Goal: Task Accomplishment & Management: Complete application form

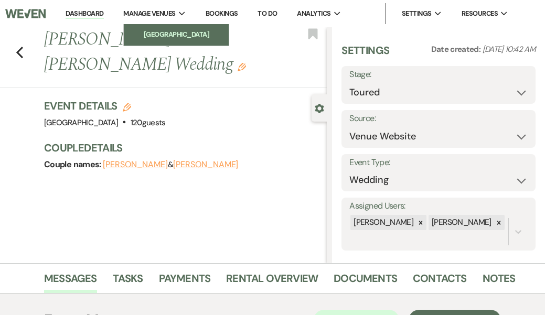
click at [163, 34] on li "[GEOGRAPHIC_DATA]" at bounding box center [176, 34] width 94 height 10
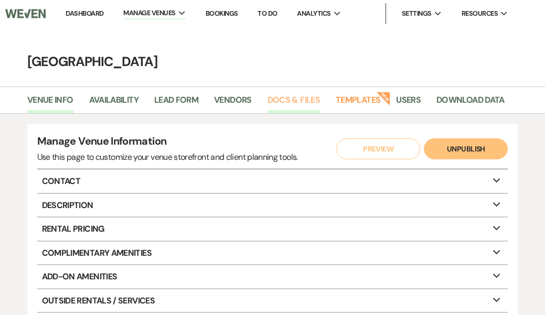
click at [294, 100] on link "Docs & Files" at bounding box center [294, 103] width 52 height 20
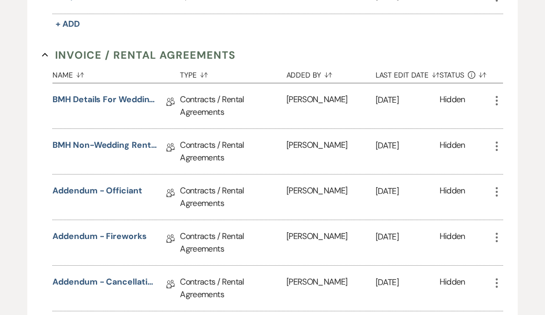
scroll to position [280, 0]
click at [125, 98] on link "BMH Details for Wedding Rental Agreement" at bounding box center [104, 101] width 105 height 16
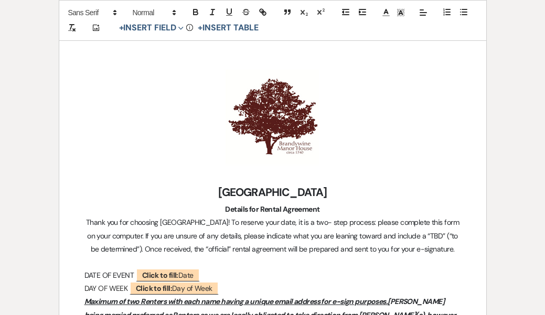
scroll to position [152, 0]
drag, startPoint x: 101, startPoint y: 273, endPoint x: 85, endPoint y: 272, distance: 16.8
click at [85, 272] on span "DATE OF EVENT" at bounding box center [110, 275] width 50 height 9
drag, startPoint x: 230, startPoint y: 290, endPoint x: 82, endPoint y: 284, distance: 148.1
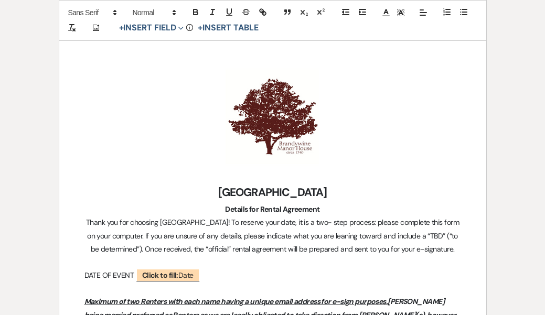
click at [86, 263] on p at bounding box center [273, 262] width 377 height 13
drag, startPoint x: 210, startPoint y: 276, endPoint x: 134, endPoint y: 272, distance: 75.7
click at [134, 272] on p "DATE OF EVENT ﻿ Click to fill: Date ﻿" at bounding box center [273, 275] width 377 height 13
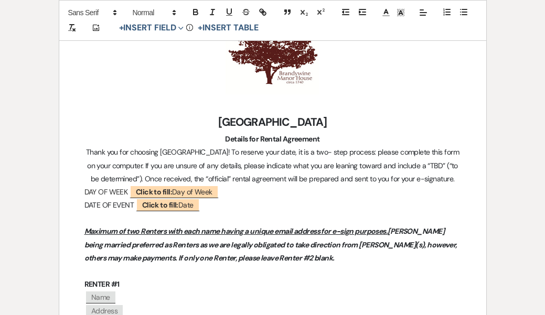
scroll to position [220, 0]
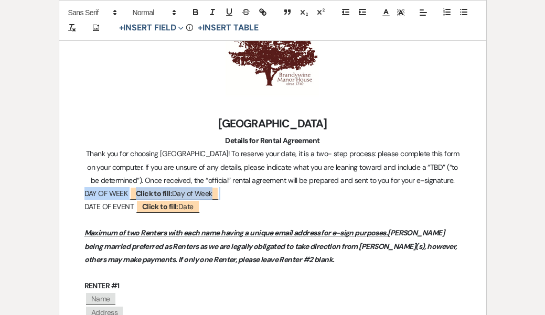
drag, startPoint x: 225, startPoint y: 192, endPoint x: 81, endPoint y: 194, distance: 143.8
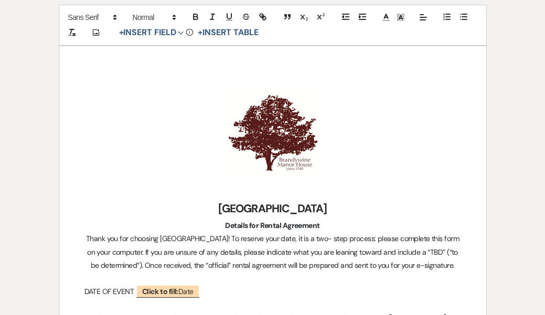
scroll to position [125, 0]
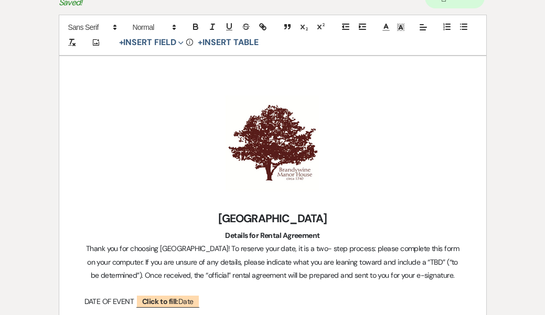
click at [124, 96] on p "﻿ ﻿" at bounding box center [273, 143] width 377 height 105
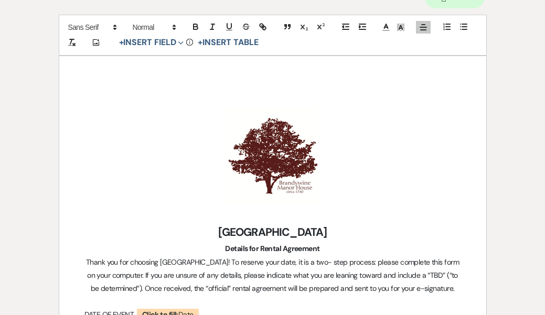
click at [421, 40] on icon at bounding box center [423, 41] width 8 height 8
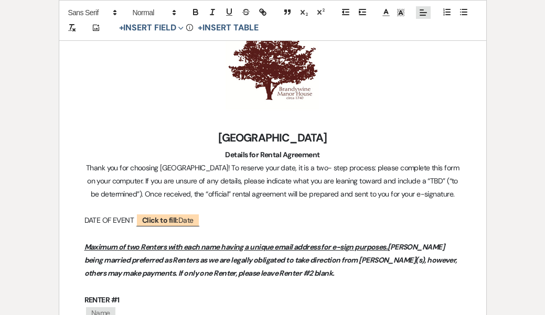
scroll to position [235, 0]
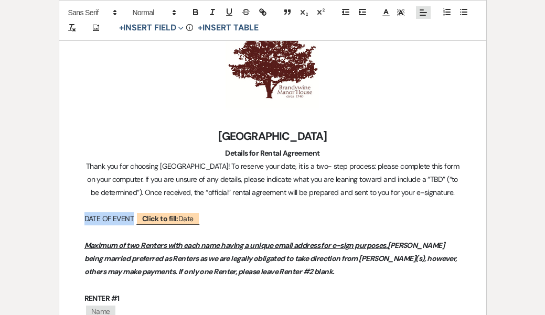
drag, startPoint x: 210, startPoint y: 217, endPoint x: 79, endPoint y: 215, distance: 131.2
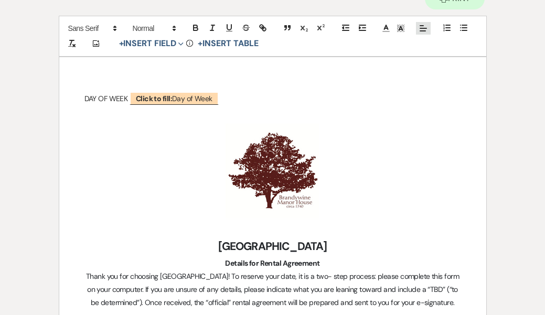
scroll to position [122, 0]
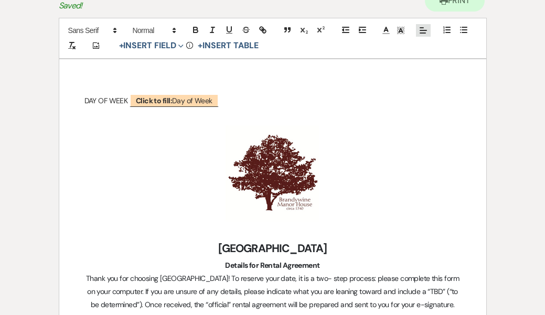
click at [91, 117] on p at bounding box center [273, 114] width 377 height 13
click at [129, 101] on p "DAY OF WEEK ﻿ Click to fill: Day of Week ﻿" at bounding box center [273, 100] width 377 height 13
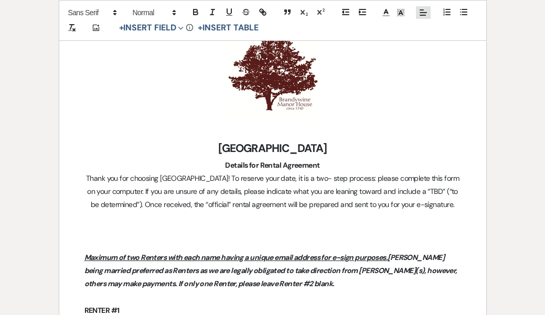
scroll to position [235, 0]
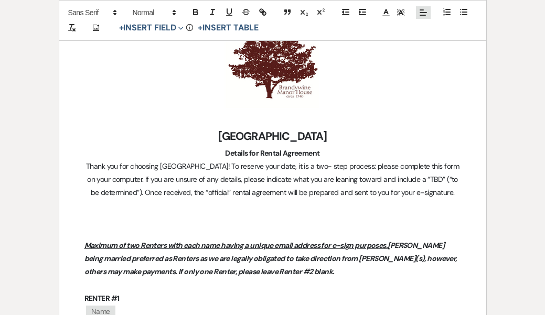
click at [390, 166] on span "Thank you for choosing [GEOGRAPHIC_DATA]! To reserve your date, it is a two- st…" at bounding box center [273, 180] width 375 height 36
click at [396, 167] on span "Thank you for choosing [GEOGRAPHIC_DATA]! To reserve your date, it is a two- st…" at bounding box center [274, 180] width 376 height 36
click at [327, 178] on span "Thank you for choosing [GEOGRAPHIC_DATA]! To reserve your date, it is a two- st…" at bounding box center [274, 180] width 376 height 36
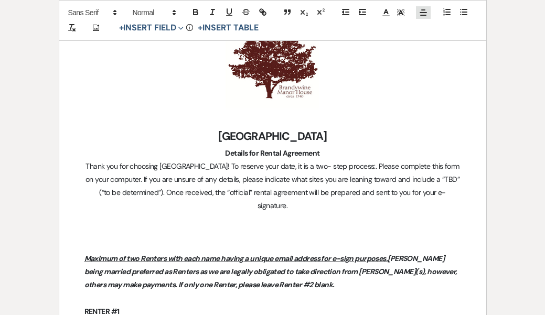
click at [160, 177] on span "Thank you for choosing [GEOGRAPHIC_DATA]! To reserve your date, it is a two- st…" at bounding box center [274, 186] width 376 height 49
click at [161, 177] on span "Thank you for choosing [GEOGRAPHIC_DATA]! To reserve your date, it is a two- st…" at bounding box center [274, 186] width 376 height 49
drag, startPoint x: 161, startPoint y: 177, endPoint x: 113, endPoint y: 178, distance: 47.8
click at [113, 178] on span "Thank you for choosing [GEOGRAPHIC_DATA]! To reserve your date, it is a two- st…" at bounding box center [274, 186] width 376 height 49
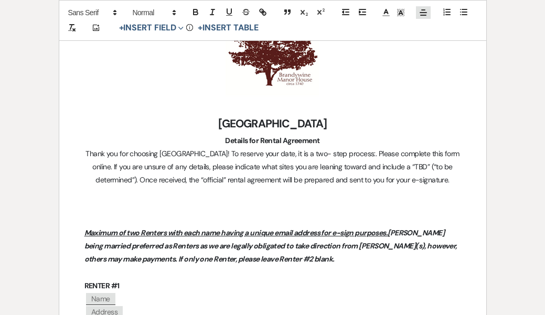
scroll to position [248, 0]
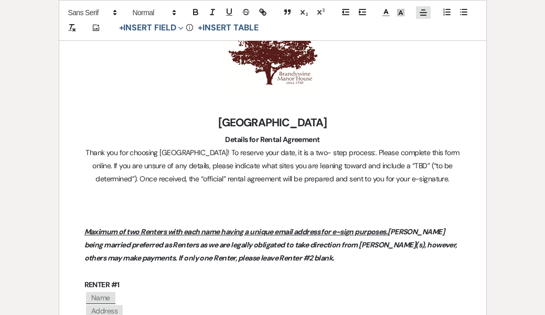
click at [251, 206] on p at bounding box center [273, 205] width 377 height 13
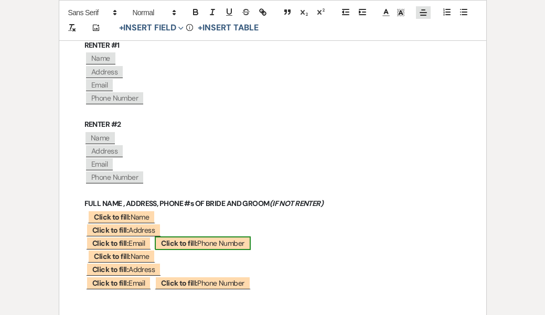
scroll to position [462, 0]
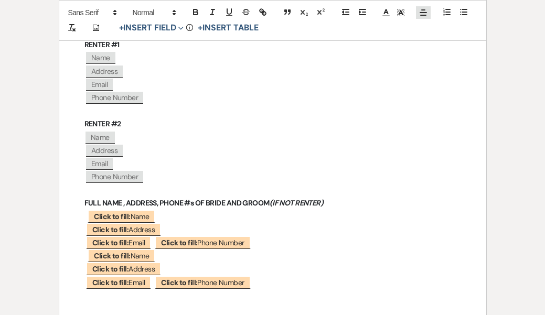
drag, startPoint x: 329, startPoint y: 200, endPoint x: 273, endPoint y: 197, distance: 55.2
click at [273, 198] on p "FULL NAME , ADDRESS, PHONE #s OF BRIDE AND GROOM (IF NOT RENTER)" at bounding box center [273, 203] width 377 height 13
click at [386, 10] on polyline at bounding box center [386, 11] width 4 height 4
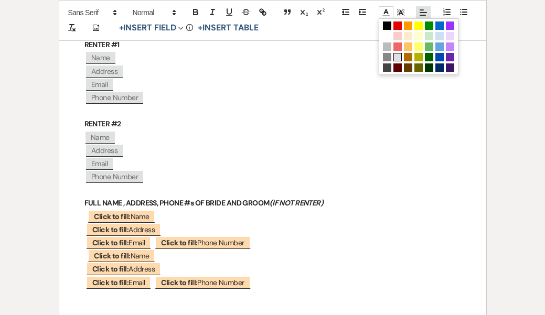
click at [398, 57] on span at bounding box center [398, 57] width 8 height 8
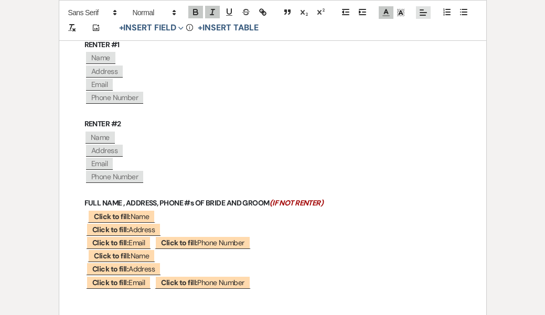
click at [355, 252] on p "﻿ Click to fill: Name ﻿" at bounding box center [273, 256] width 377 height 13
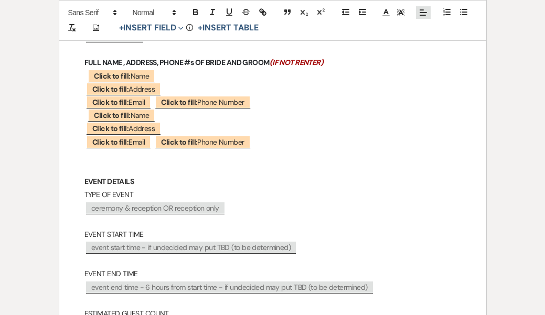
scroll to position [603, 0]
click at [82, 113] on div "DAY OF WEEK ﻿ Click to fill: Day of Week ﻿ DATE OF EVENT ﻿ Click to fill: Date …" at bounding box center [272, 229] width 427 height 1301
click at [80, 72] on div "DAY OF WEEK ﻿ Click to fill: Day of Week ﻿ DATE OF EVENT ﻿ Click to fill: Date …" at bounding box center [272, 229] width 427 height 1301
click at [157, 177] on p "EVENT DETAILS" at bounding box center [273, 181] width 377 height 13
click at [86, 162] on p at bounding box center [273, 168] width 377 height 13
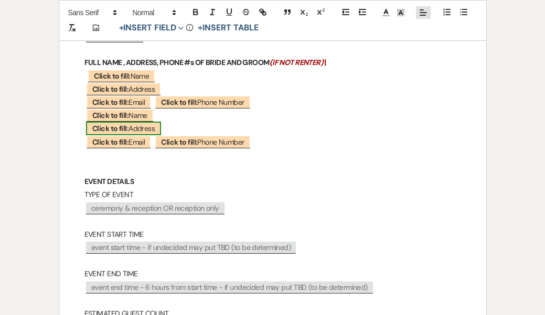
click at [120, 128] on b "Click to fill:" at bounding box center [110, 128] width 36 height 9
select select "Address"
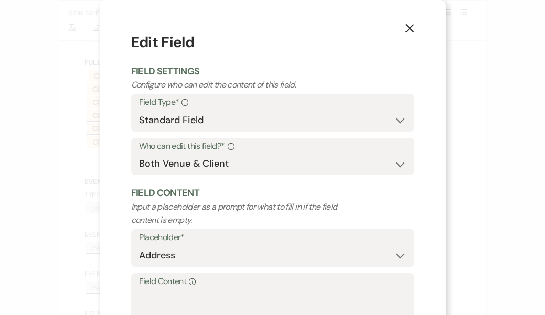
click at [54, 176] on div "X Edit Field Field Settings Configure who can edit the content of this field. F…" at bounding box center [272, 157] width 545 height 315
click at [408, 23] on button "X" at bounding box center [410, 28] width 16 height 18
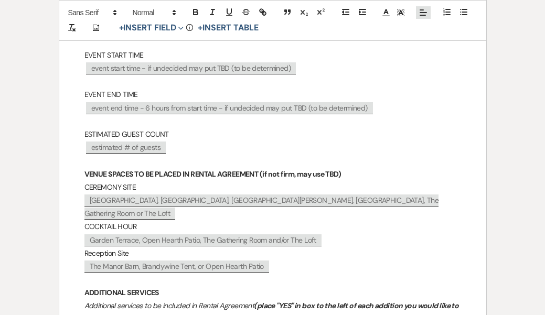
scroll to position [781, 0]
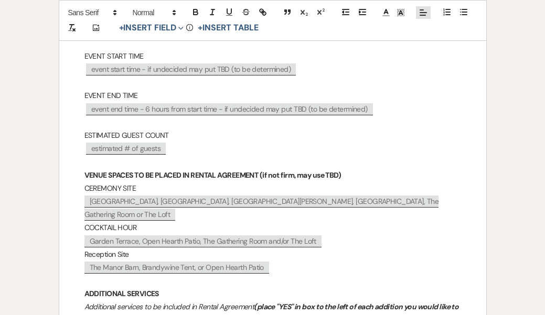
click at [139, 145] on span "estimated # of guests" at bounding box center [126, 149] width 80 height 12
select select "client"
select select "custom_placeholder"
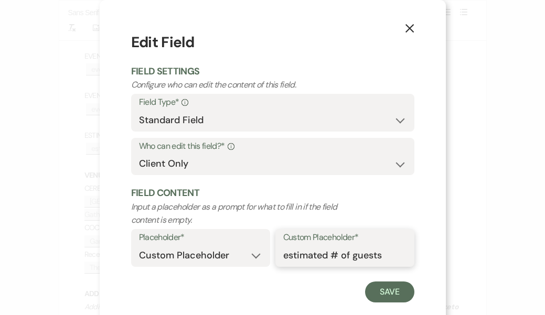
click at [349, 252] on input "estimated # of guests" at bounding box center [344, 256] width 123 height 20
click at [406, 255] on input "estimated # maximum guests" at bounding box center [344, 256] width 123 height 20
type input "estimated # maximum guest count"
click at [387, 287] on button "Save" at bounding box center [389, 292] width 49 height 21
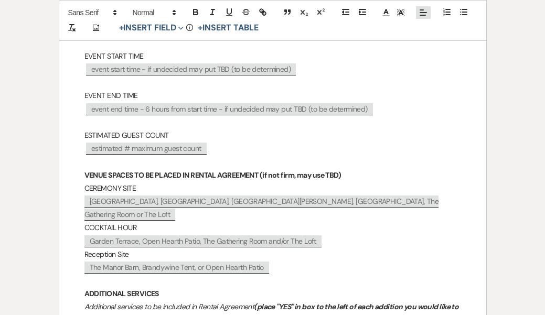
click at [130, 196] on span "[GEOGRAPHIC_DATA], [GEOGRAPHIC_DATA], [GEOGRAPHIC_DATA][PERSON_NAME], [GEOGRAPH…" at bounding box center [262, 208] width 354 height 25
select select "client"
select select "custom_placeholder"
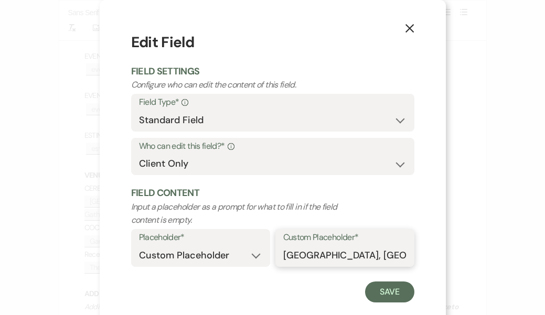
click at [346, 252] on input "[GEOGRAPHIC_DATA], [GEOGRAPHIC_DATA], [GEOGRAPHIC_DATA][PERSON_NAME], [GEOGRAPH…" at bounding box center [344, 256] width 123 height 20
click at [377, 252] on input "[GEOGRAPHIC_DATA], [GEOGRAPHIC_DATA], [GEOGRAPHIC_DATA][PERSON_NAME], [GEOGRAPH…" at bounding box center [344, 256] width 123 height 20
click at [397, 250] on input "[GEOGRAPHIC_DATA], [GEOGRAPHIC_DATA][PERSON_NAME][GEOGRAPHIC_DATA], [GEOGRAPHIC…" at bounding box center [344, 256] width 123 height 20
type input "[GEOGRAPHIC_DATA][PERSON_NAME][GEOGRAPHIC_DATA], [GEOGRAPHIC_DATA], Gathering R…"
click at [384, 287] on button "Save" at bounding box center [389, 292] width 49 height 21
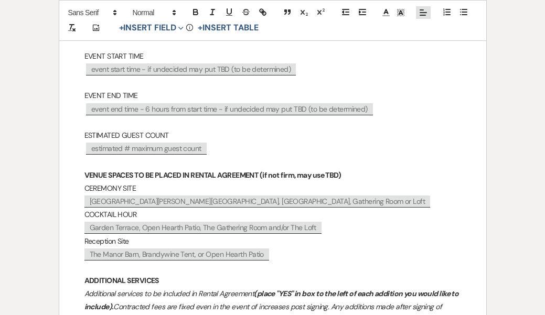
click at [218, 223] on span "Garden Terrace, Open Hearth Patio, The Gathering Room and/or The Loft" at bounding box center [203, 228] width 237 height 12
select select "client"
select select "custom_placeholder"
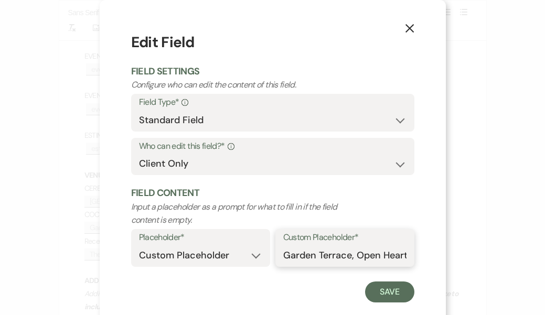
click at [382, 253] on input "Garden Terrace, Open Hearth Patio, The Gathering Room and/or The Loft" at bounding box center [344, 256] width 123 height 20
type input "Garden Terrace, Open Hearth Patio, Gathering Room, Loft"
click at [381, 290] on button "Save" at bounding box center [389, 292] width 49 height 21
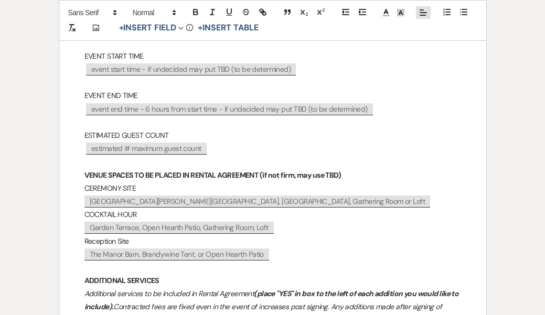
click at [257, 222] on span "Garden Terrace, Open Hearth Patio, Gathering Room, Loft" at bounding box center [179, 228] width 189 height 12
select select "client"
select select "custom_placeholder"
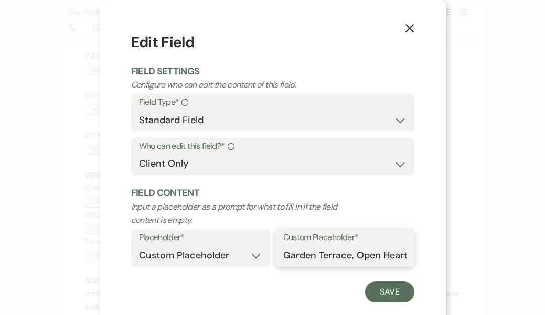
click at [387, 251] on input "Garden Terrace, Open Hearth Patio, Gathering Room, Loft" at bounding box center [344, 256] width 123 height 20
click at [385, 252] on input "Garden Terrace, Open Hearth Patio, Gathering Room or Loft" at bounding box center [344, 256] width 123 height 20
type input "Garden Terrace, Open Hearth Patio, Gathering Room, or Loft"
click at [393, 284] on button "Save" at bounding box center [389, 292] width 49 height 21
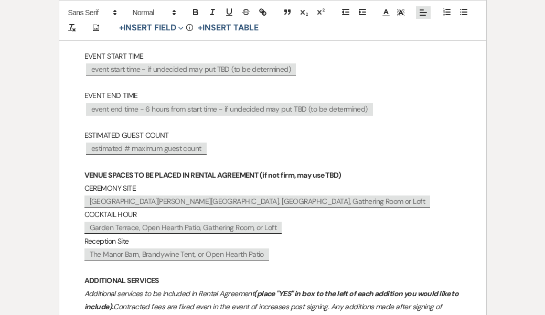
click at [215, 250] on span "The Manor Barn, Brandywine Tent, or Open Hearth Patio" at bounding box center [177, 255] width 185 height 12
select select "client"
select select "custom_placeholder"
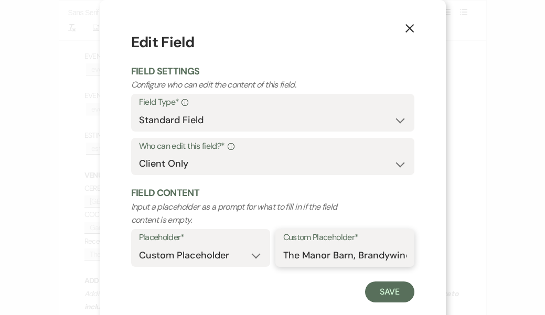
click at [301, 252] on input "The Manor Barn, Brandywine Tent, or Open Hearth Patio" at bounding box center [344, 256] width 123 height 20
click at [404, 253] on input "Manor Barn, Brandywine Tent, or Open Hearth Patio" at bounding box center [344, 256] width 123 height 20
type input "Manor Barn, Brandywine Tent, or Open Hearth Patio"
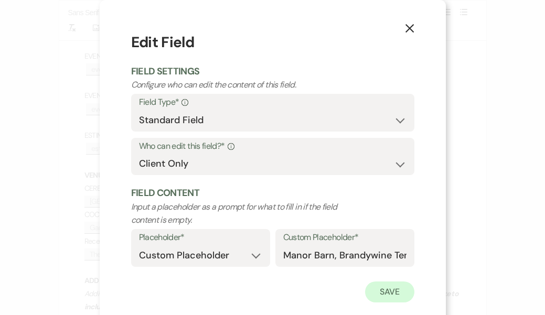
click at [388, 288] on button "Save" at bounding box center [389, 292] width 49 height 21
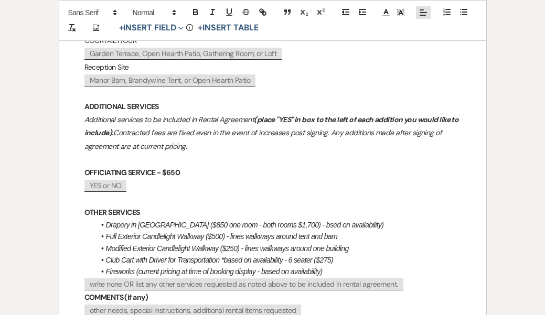
scroll to position [954, 0]
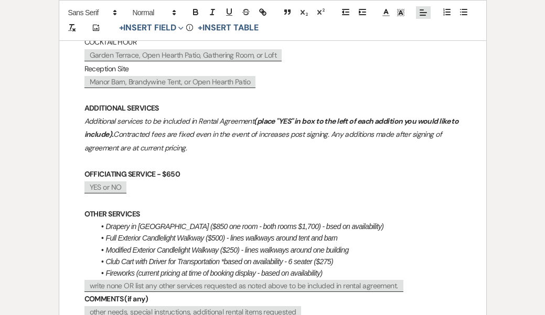
click at [146, 208] on p "OTHER SERVICES" at bounding box center [273, 214] width 377 height 13
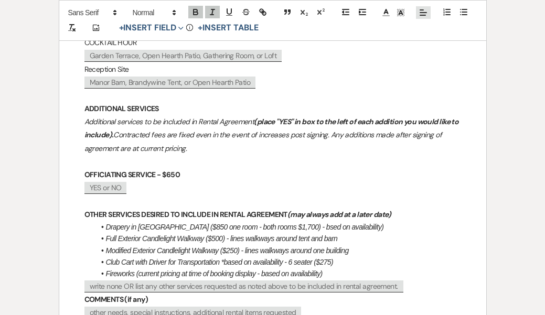
click at [323, 270] on em "Fireworks (current pricing at time of booking display - based on availability)" at bounding box center [214, 274] width 217 height 8
click at [341, 293] on p "COMMENTS (if any)" at bounding box center [273, 299] width 377 height 13
click at [435, 268] on li "Fireworks (current pricing at time of booking display - based on availability -…" at bounding box center [278, 274] width 366 height 12
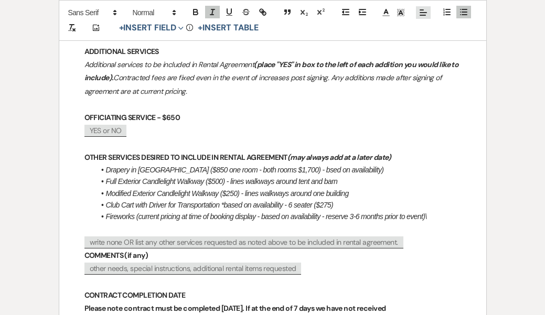
scroll to position [1011, 0]
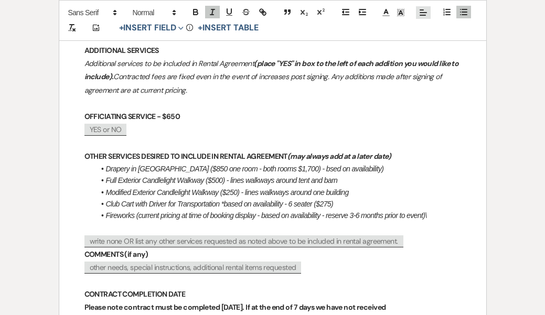
click at [93, 236] on span "write none OR list any other services requested as noted above to be included i…" at bounding box center [244, 242] width 319 height 12
select select "client"
select select "custom_placeholder"
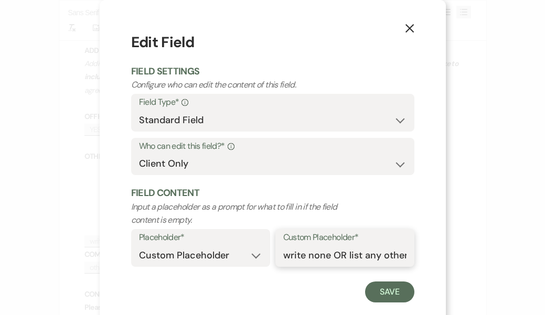
click at [291, 254] on input "write none OR list any other services requested as noted above to be included i…" at bounding box center [344, 256] width 123 height 20
drag, startPoint x: 331, startPoint y: 251, endPoint x: 312, endPoint y: 251, distance: 18.9
click at [312, 251] on input "Write none OR list any other services requested as noted above to be included i…" at bounding box center [344, 256] width 123 height 20
click at [351, 252] on input "Write NONE OR list any other services requested as noted above to be included i…" at bounding box center [344, 256] width 123 height 20
click at [379, 252] on input "Write NONE or list any other services requested as noted above to be included i…" at bounding box center [344, 256] width 123 height 20
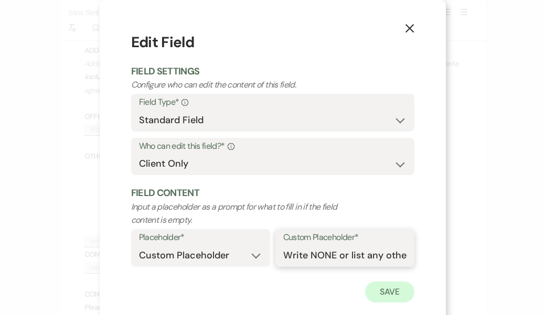
type input "Write NONE or list any other services requested as noted above to be included i…"
click at [391, 290] on button "Save" at bounding box center [389, 292] width 49 height 21
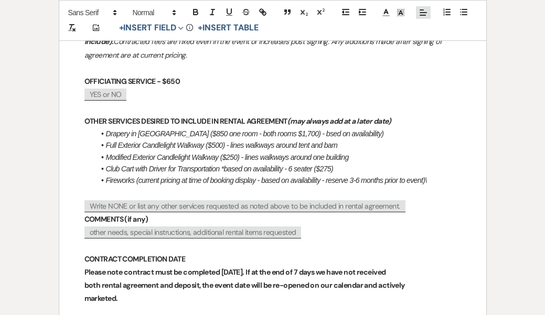
scroll to position [1050, 0]
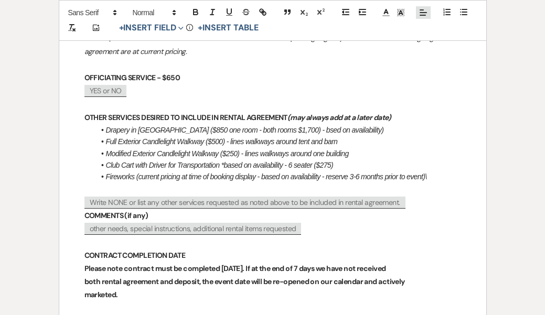
click at [413, 196] on p "Write NONE or list any other services requested as noted above to be included i…" at bounding box center [273, 202] width 377 height 13
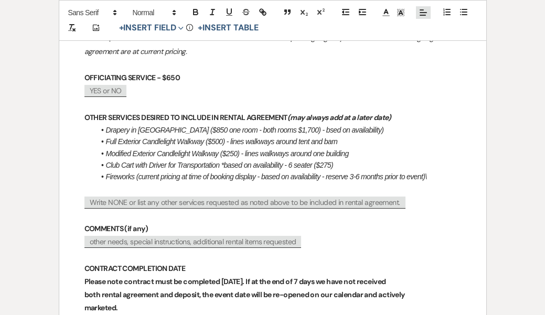
click at [108, 236] on span "other needs, special instructions, additional rental items requested" at bounding box center [193, 242] width 217 height 12
select select "client"
select select "custom_placeholder"
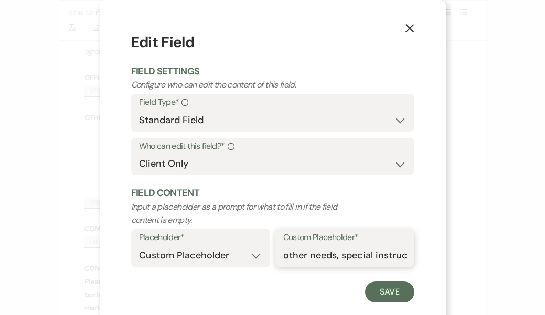
click at [290, 251] on input "other needs, special instructions, additional rental items requested" at bounding box center [344, 256] width 123 height 20
type input "Other needs, special instructions, additional rental items requested"
click at [385, 289] on button "Save" at bounding box center [389, 292] width 49 height 21
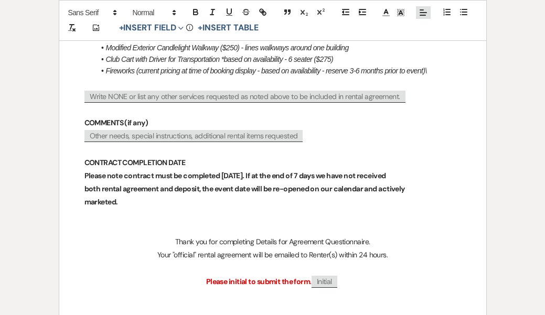
scroll to position [1167, 0]
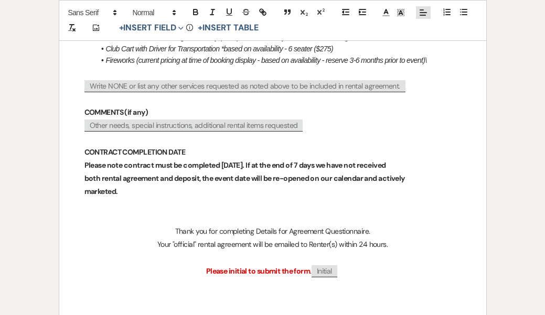
click at [360, 265] on p "Please initial to submit the form . ﻿ Initial ﻿" at bounding box center [273, 271] width 377 height 13
click at [247, 267] on strong "Please initial to submit the form" at bounding box center [256, 271] width 104 height 9
click at [368, 265] on p "Please initial and date to submit the form . ﻿ Initial ﻿" at bounding box center [273, 271] width 377 height 13
click at [135, 26] on button "+ Insert Field Expand" at bounding box center [151, 28] width 72 height 13
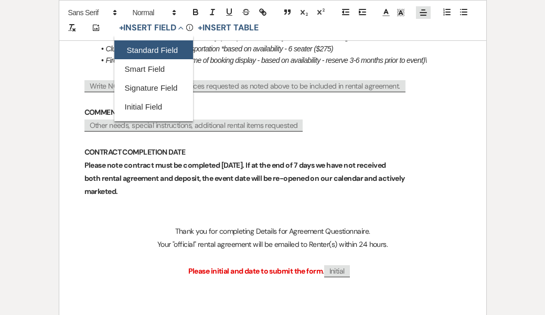
click at [146, 46] on button "Standard Field" at bounding box center [153, 50] width 79 height 19
select select "owner"
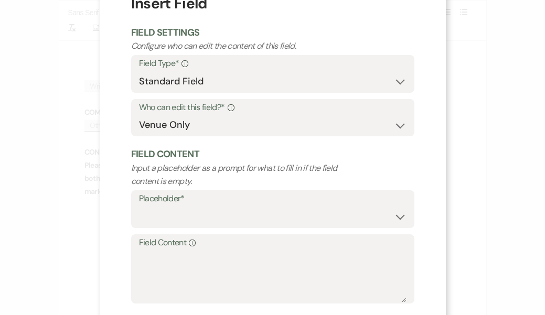
scroll to position [40, 0]
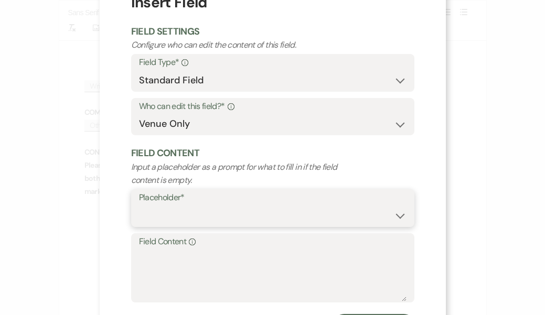
select select "Date"
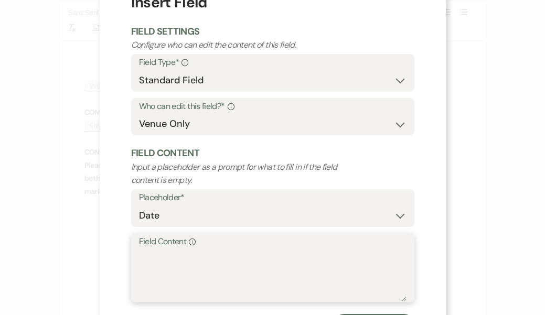
click at [190, 258] on textarea "Field Content Info" at bounding box center [273, 275] width 268 height 52
type textarea "D"
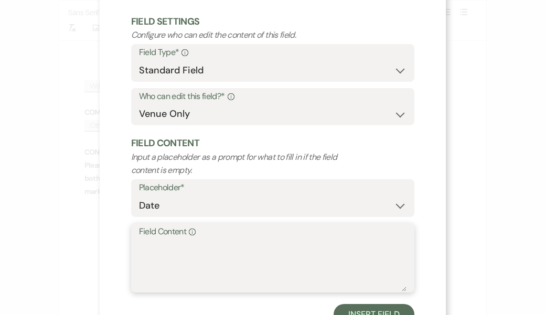
scroll to position [89, 0]
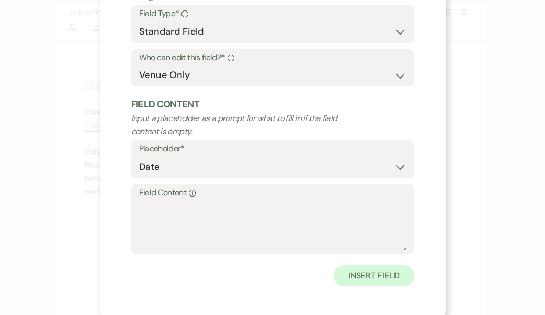
click at [372, 275] on button "Insert Field" at bounding box center [374, 276] width 80 height 21
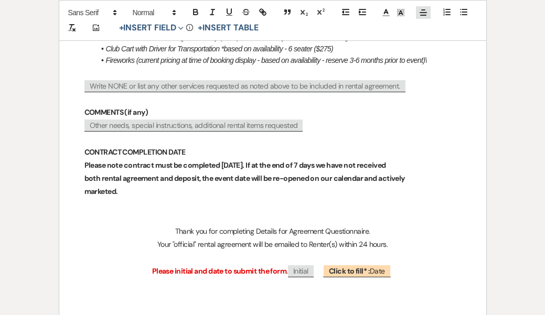
click at [301, 266] on span "Initial" at bounding box center [301, 272] width 26 height 12
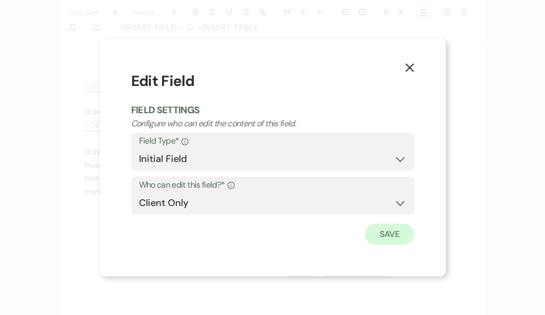
click at [382, 230] on button "Save" at bounding box center [389, 234] width 49 height 21
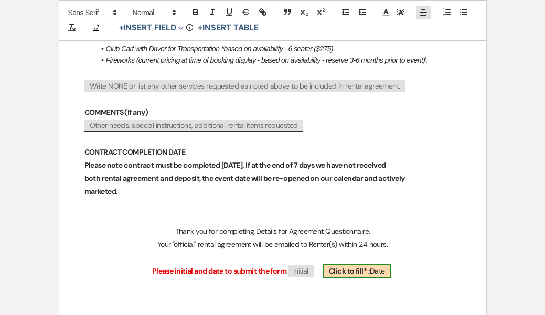
click at [375, 265] on span "Click to fill* : Date" at bounding box center [357, 272] width 69 height 14
select select "owner"
select select "Date"
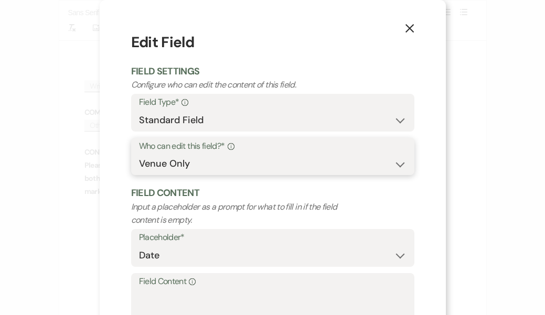
select select "client"
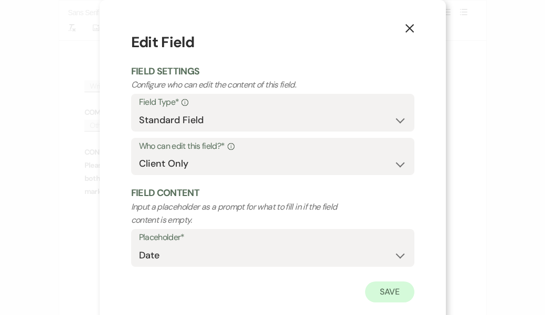
click at [385, 289] on button "Save" at bounding box center [389, 292] width 49 height 21
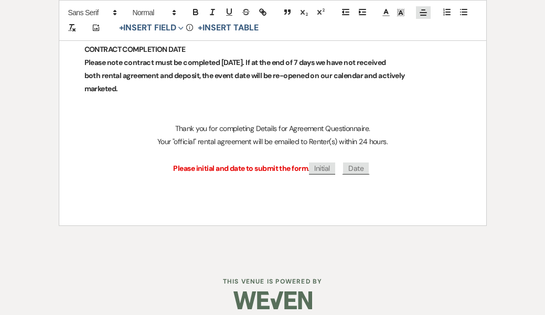
scroll to position [1269, 0]
click at [321, 163] on span "Initial" at bounding box center [322, 169] width 26 height 12
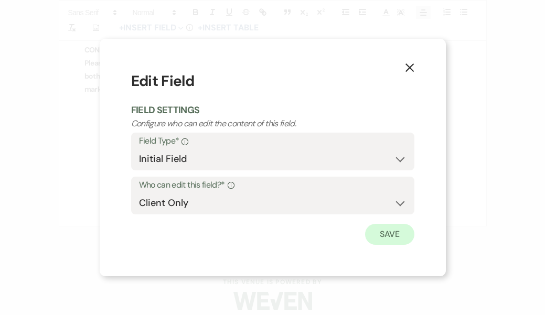
click at [396, 235] on button "Save" at bounding box center [389, 234] width 49 height 21
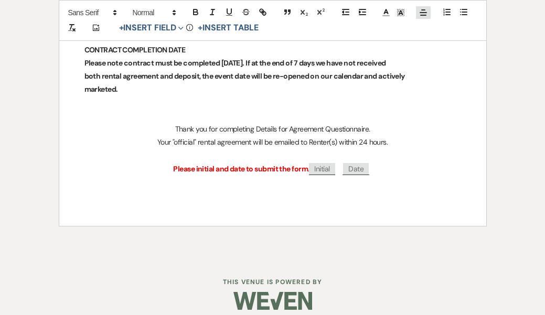
scroll to position [1266, 0]
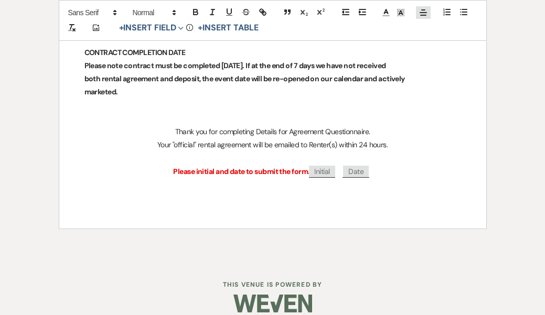
click at [321, 166] on span "Initial" at bounding box center [322, 172] width 26 height 12
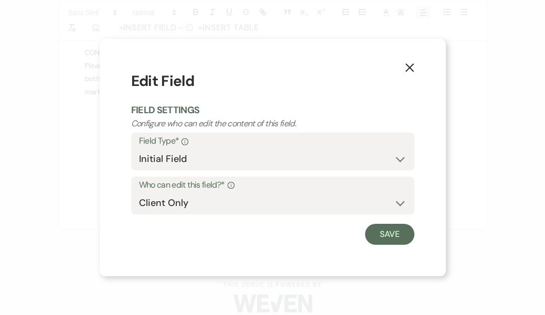
click at [414, 66] on icon "X" at bounding box center [409, 67] width 9 height 9
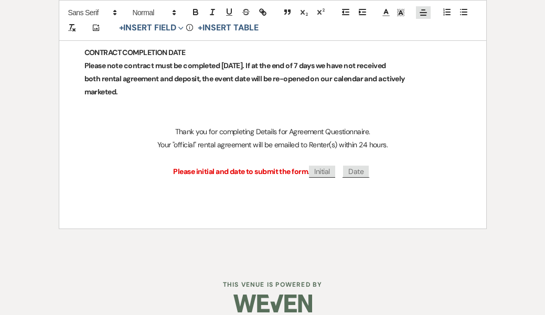
click at [340, 165] on p "Please initial and date to submit the form . Initial Date" at bounding box center [273, 171] width 377 height 13
click at [167, 25] on button "+ Insert Field Expand" at bounding box center [151, 28] width 72 height 13
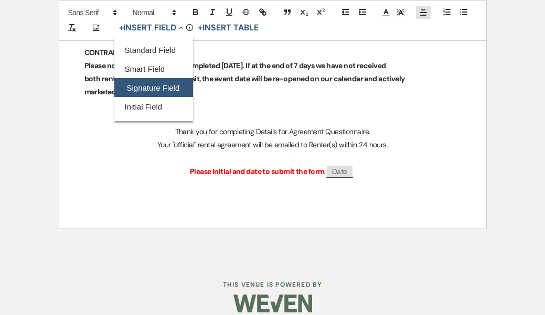
click at [158, 87] on button "Signature Field" at bounding box center [153, 88] width 79 height 19
select select "signatureField"
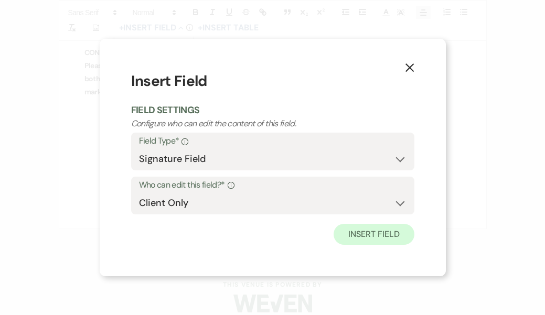
click at [357, 236] on button "Insert Field" at bounding box center [374, 234] width 80 height 21
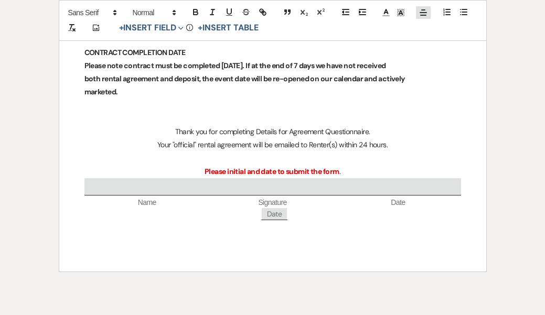
click at [296, 208] on p "Date" at bounding box center [273, 214] width 377 height 13
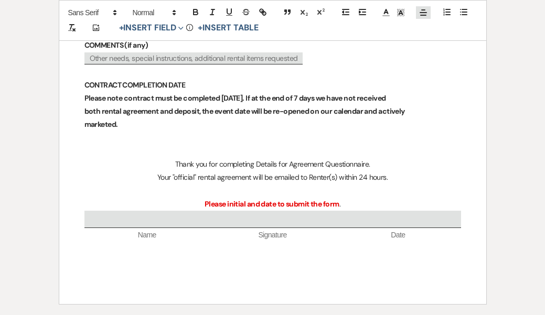
scroll to position [1235, 0]
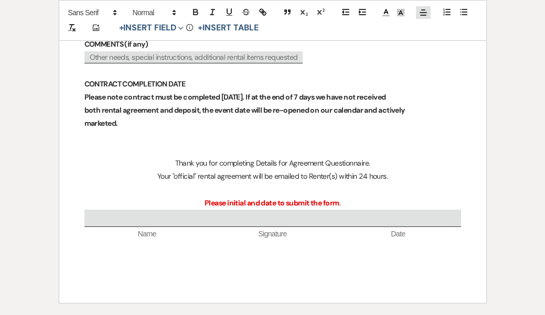
click at [295, 212] on div at bounding box center [273, 218] width 377 height 17
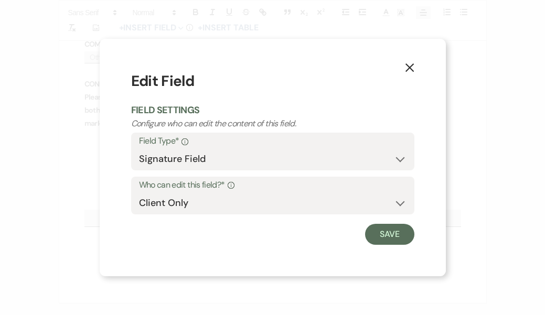
click at [409, 61] on button "X" at bounding box center [410, 67] width 16 height 18
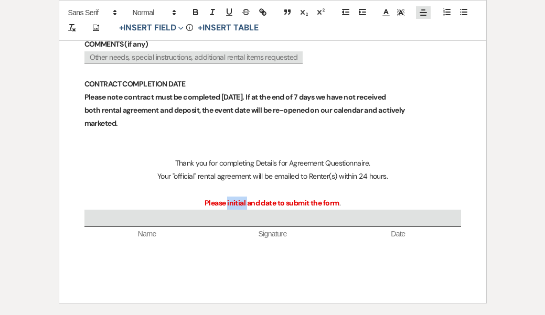
drag, startPoint x: 246, startPoint y: 191, endPoint x: 227, endPoint y: 191, distance: 18.4
click at [227, 198] on strong "Please initial and date to submit the form" at bounding box center [272, 202] width 134 height 9
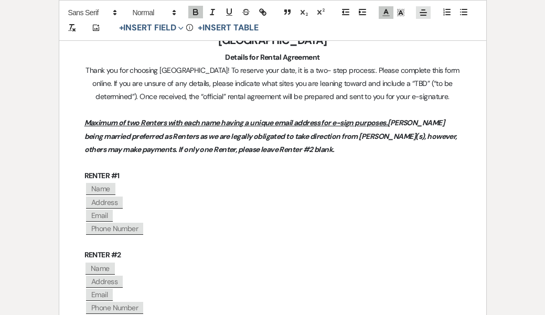
scroll to position [338, 0]
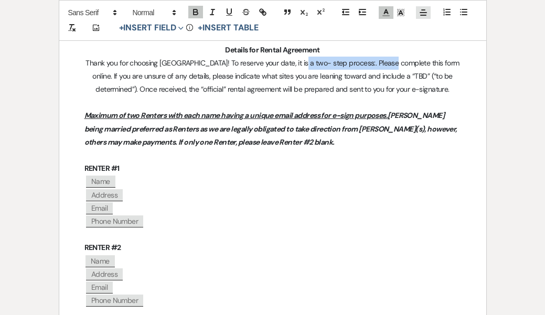
drag, startPoint x: 395, startPoint y: 64, endPoint x: 311, endPoint y: 63, distance: 84.0
click at [311, 63] on span "Thank you for choosing [GEOGRAPHIC_DATA]! To reserve your date, it is a two- st…" at bounding box center [274, 76] width 376 height 36
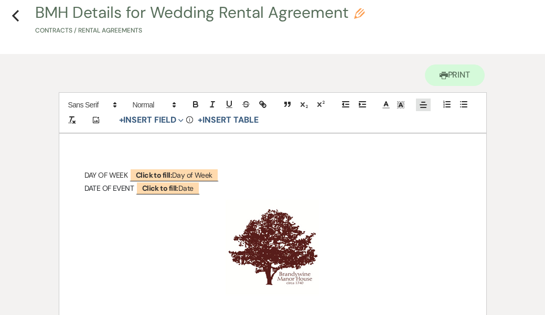
scroll to position [48, 0]
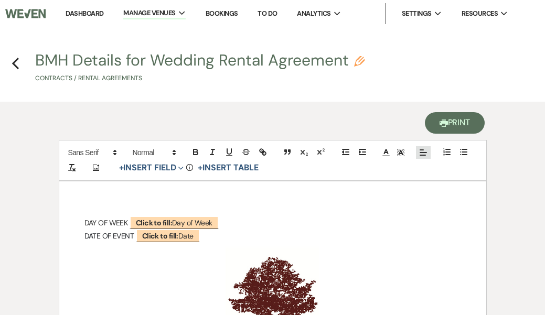
scroll to position [0, 0]
click at [449, 126] on button "Printer Print" at bounding box center [455, 123] width 60 height 22
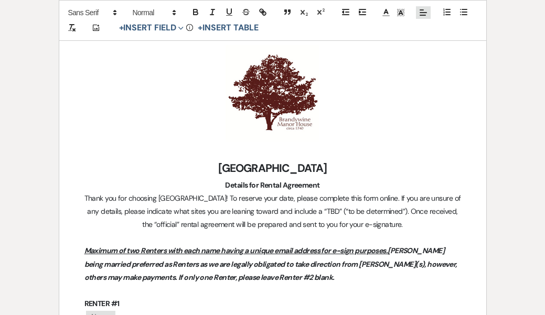
scroll to position [222, 0]
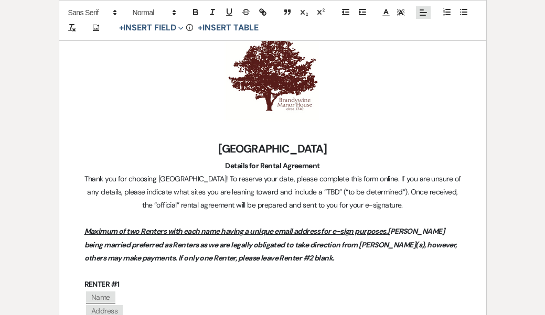
click at [272, 131] on p at bounding box center [273, 132] width 377 height 13
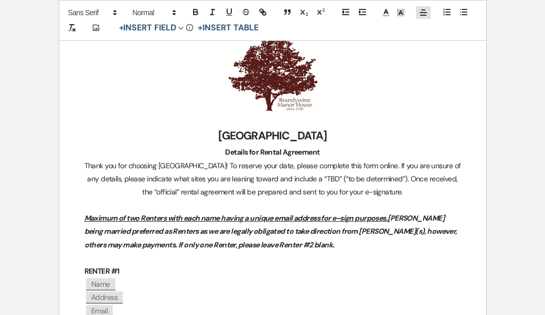
click at [333, 269] on p "RENTER #1" at bounding box center [273, 271] width 377 height 13
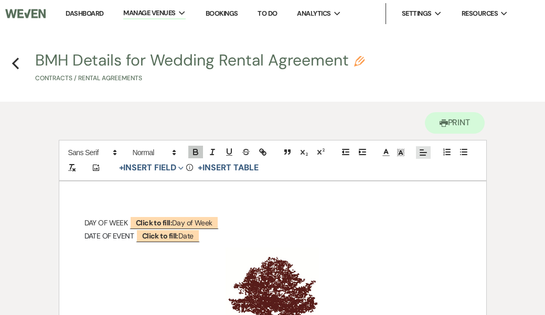
scroll to position [0, 0]
click at [451, 124] on button "Printer Print" at bounding box center [455, 123] width 60 height 22
